Goal: Navigation & Orientation: Understand site structure

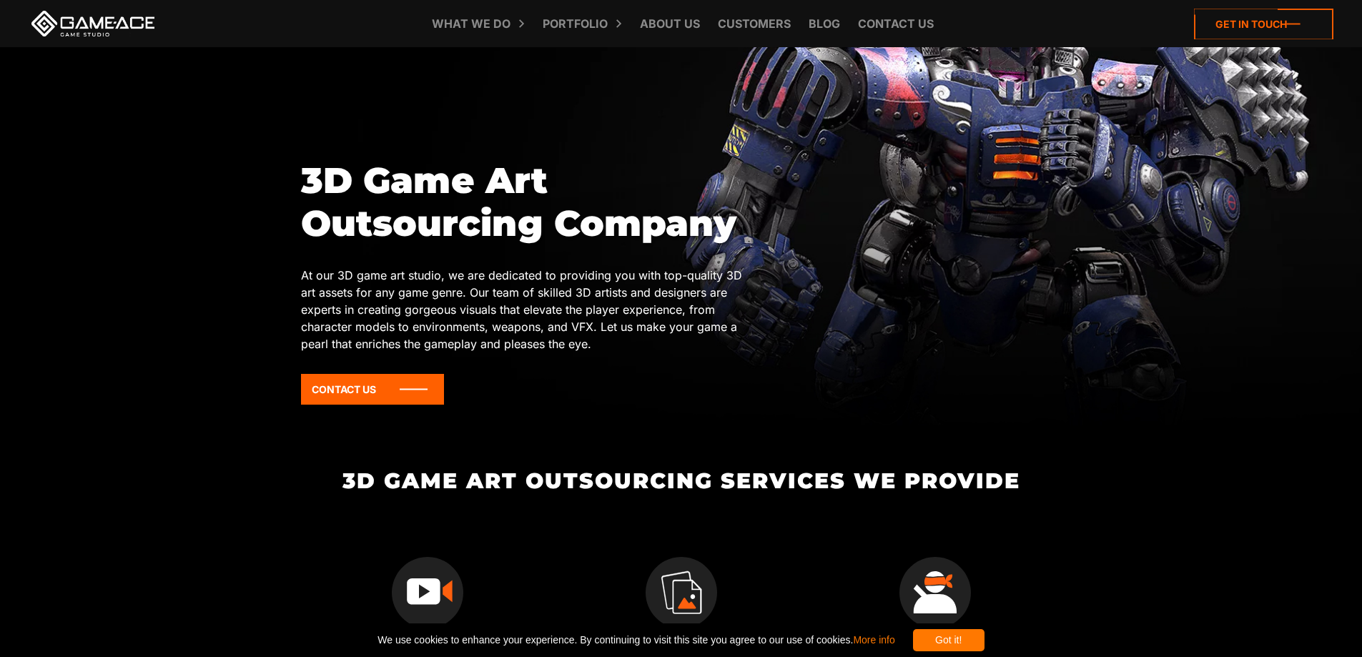
click at [1263, 28] on icon at bounding box center [1263, 24] width 139 height 31
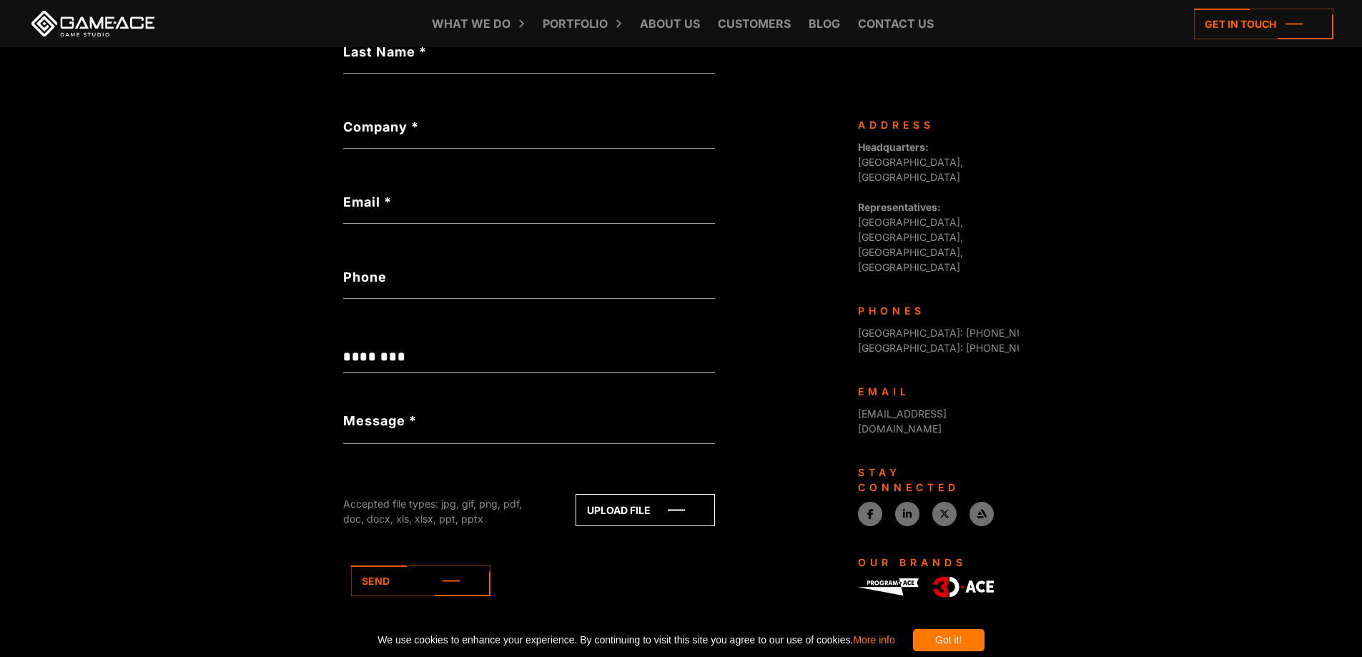
scroll to position [456, 0]
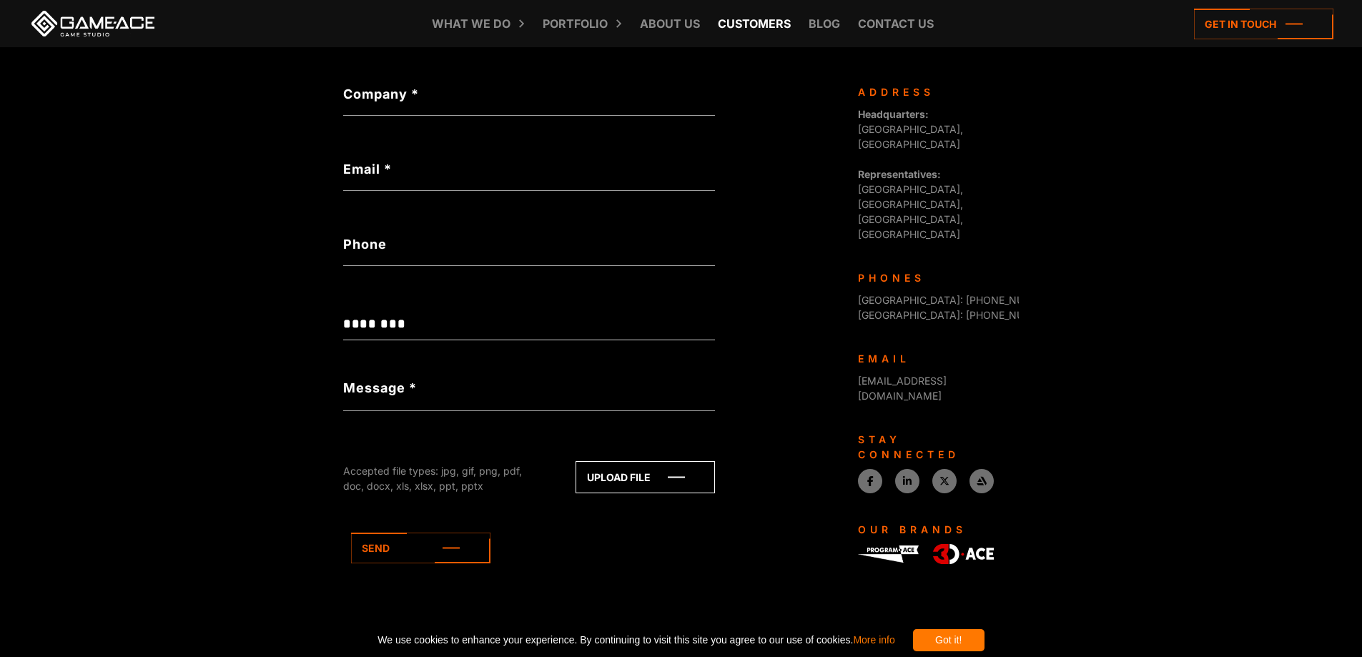
click at [745, 28] on link "Customers" at bounding box center [754, 23] width 87 height 47
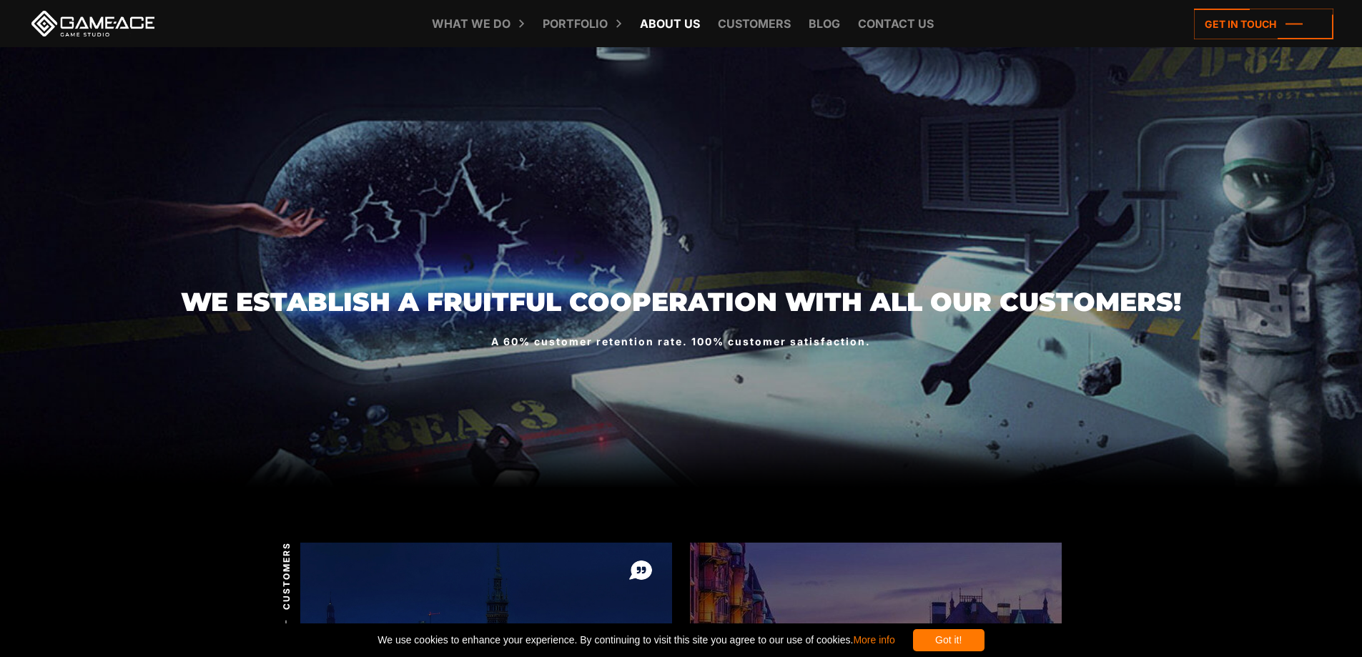
click at [657, 18] on link "About Us" at bounding box center [670, 23] width 74 height 47
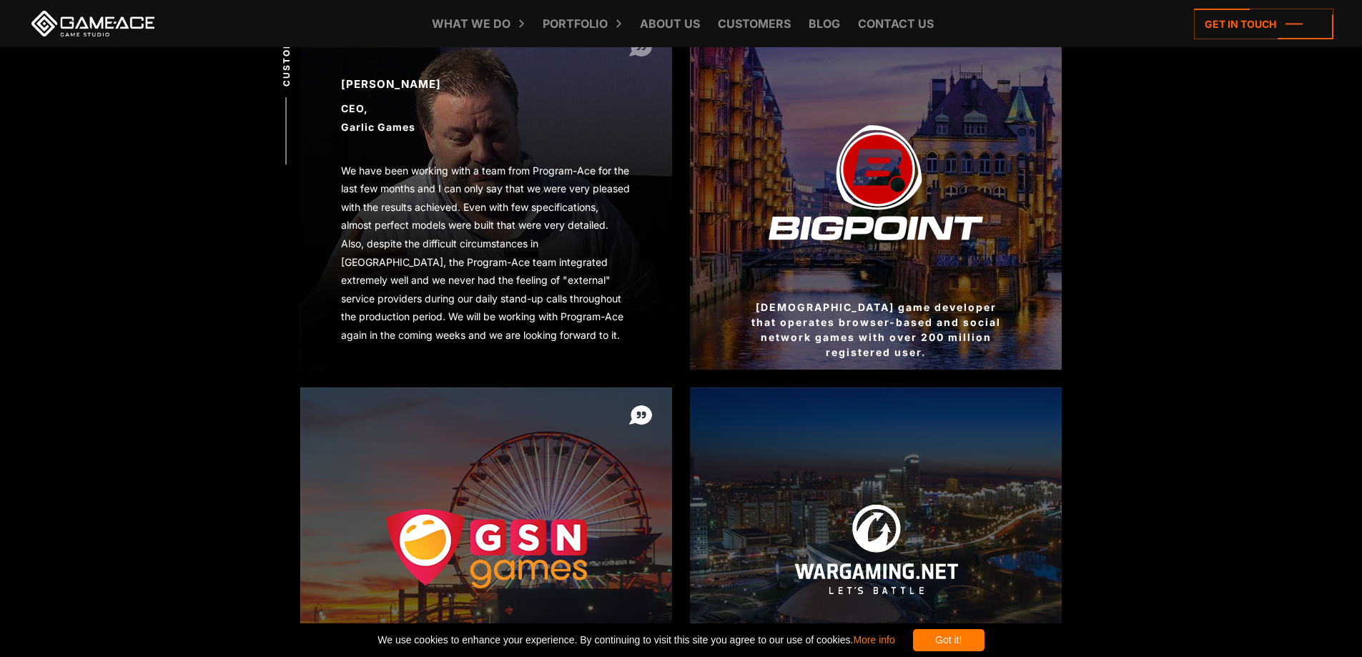
scroll to position [665, 0]
